Goal: Task Accomplishment & Management: Complete application form

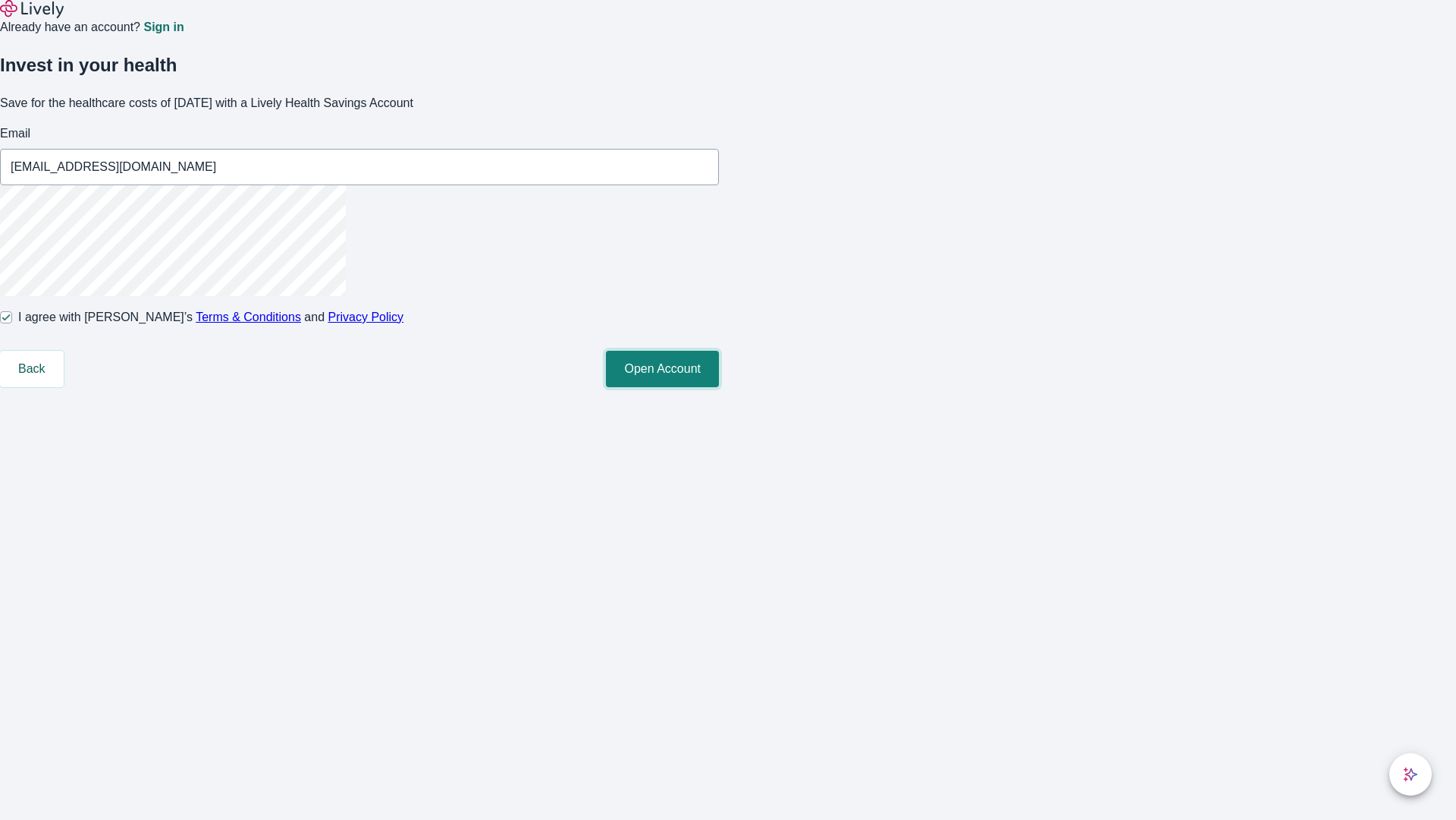
click at [719, 387] on button "Open Account" at bounding box center [663, 369] width 113 height 37
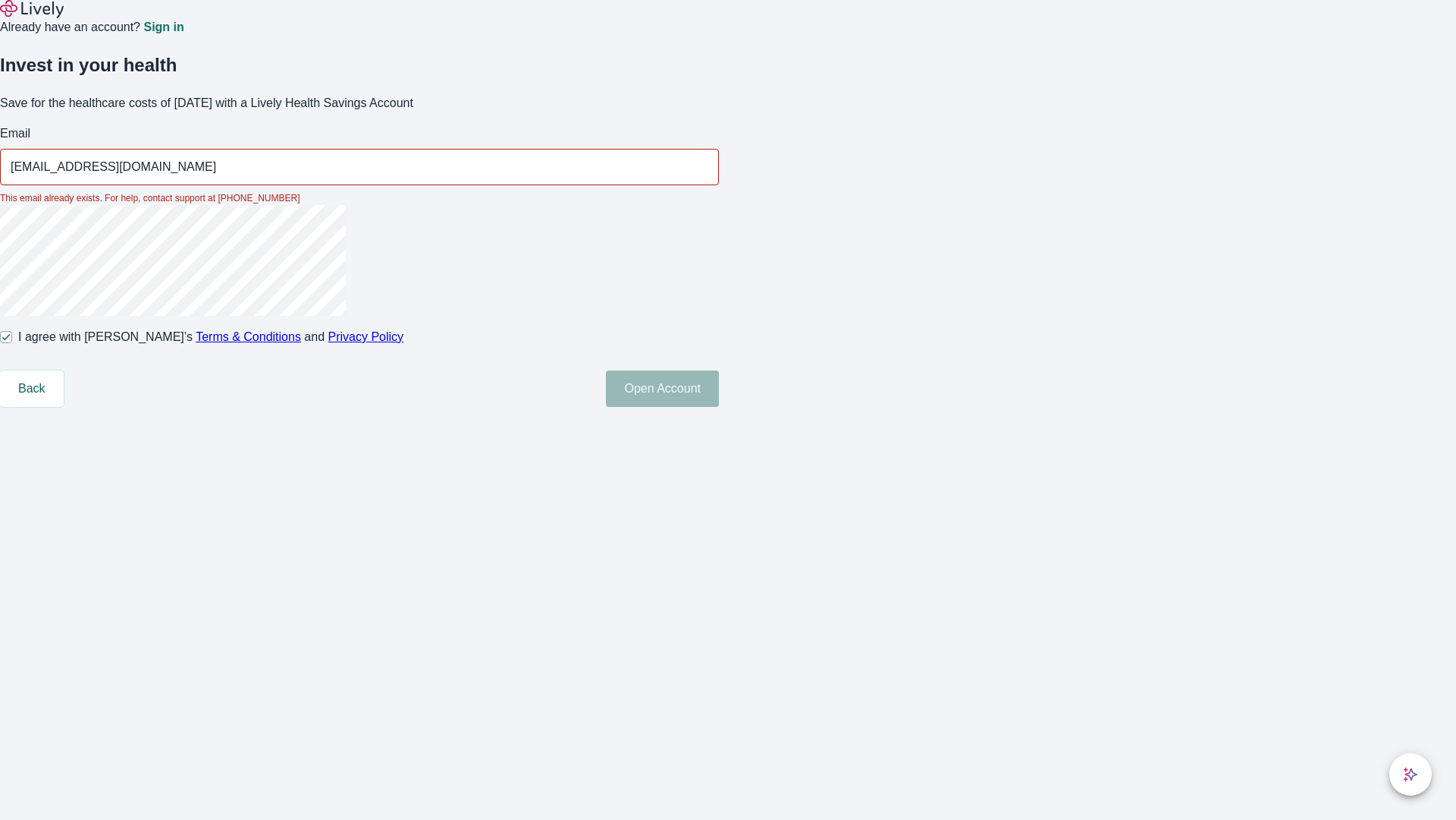
type input "[EMAIL_ADDRESS][DOMAIN_NAME]"
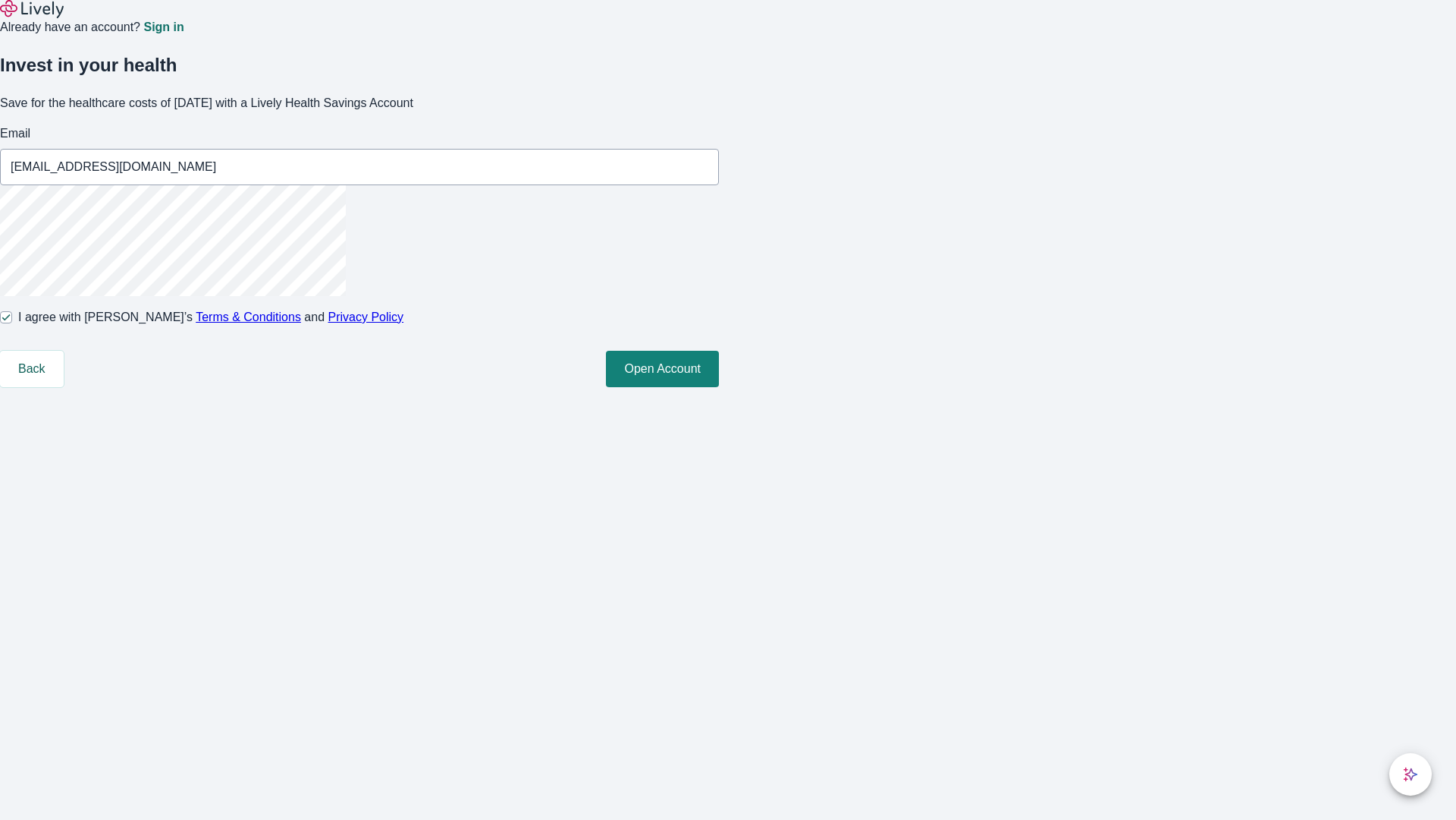
click at [13, 324] on input "I agree with Lively’s Terms & Conditions and Privacy Policy" at bounding box center [6, 317] width 13 height 13
checkbox input "false"
type input "[EMAIL_ADDRESS][DOMAIN_NAME]"
click at [13, 324] on input "I agree with Lively’s Terms & Conditions and Privacy Policy" at bounding box center [6, 317] width 13 height 13
checkbox input "true"
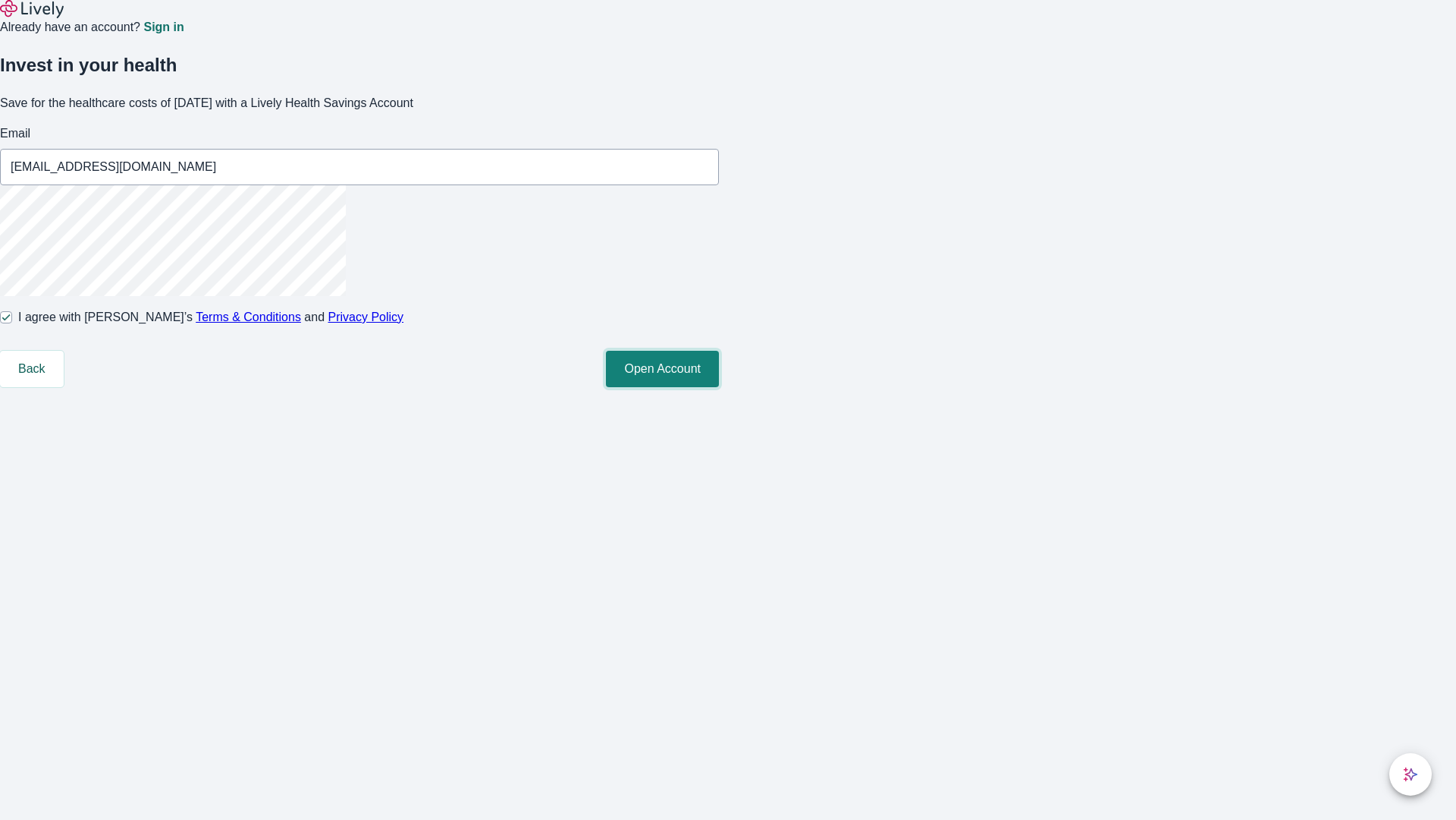
click at [719, 387] on button "Open Account" at bounding box center [663, 369] width 113 height 37
